Goal: Information Seeking & Learning: Learn about a topic

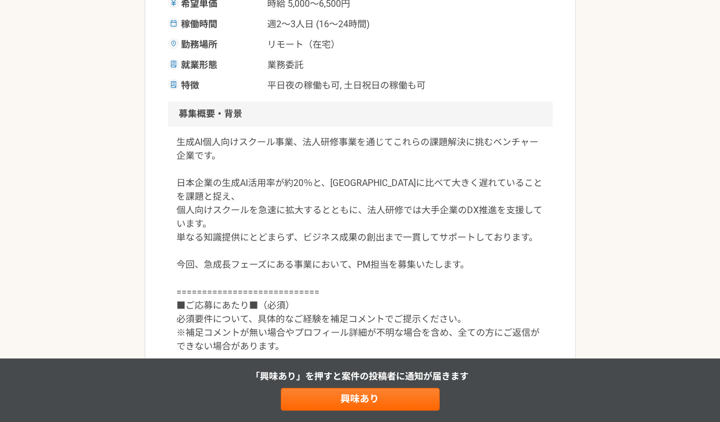
scroll to position [241, 0]
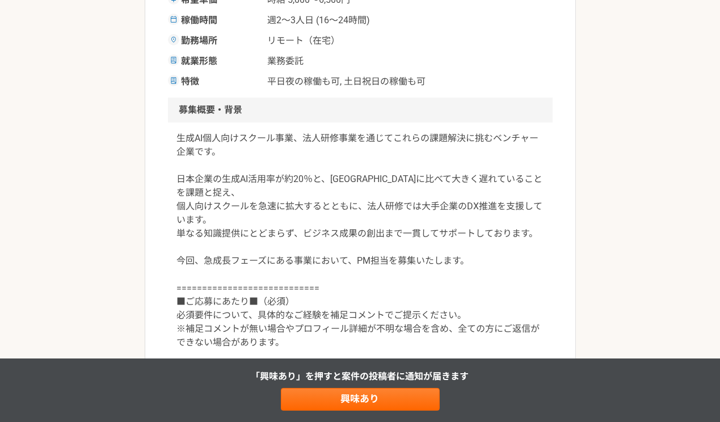
click at [452, 141] on p "生成AI個人向けスクール事業、法人研修事業を通じてこれらの課題解決に挑むベンチャー企業です。 日本企業の生成AI活用率が約20％と、[GEOGRAPHIC_D…" at bounding box center [360, 241] width 367 height 218
click at [438, 131] on div "生成AI個人向けスクール事業、法人研修事業を通じてこれらの課題解決に挑むベンチャー企業です。 日本企業の生成AI活用率が約20％と、[GEOGRAPHIC_D…" at bounding box center [360, 248] width 385 height 250
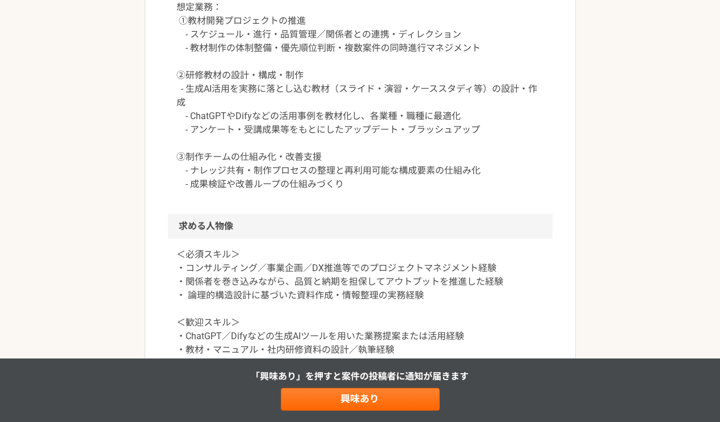
scroll to position [0, 0]
